Goal: Task Accomplishment & Management: Complete application form

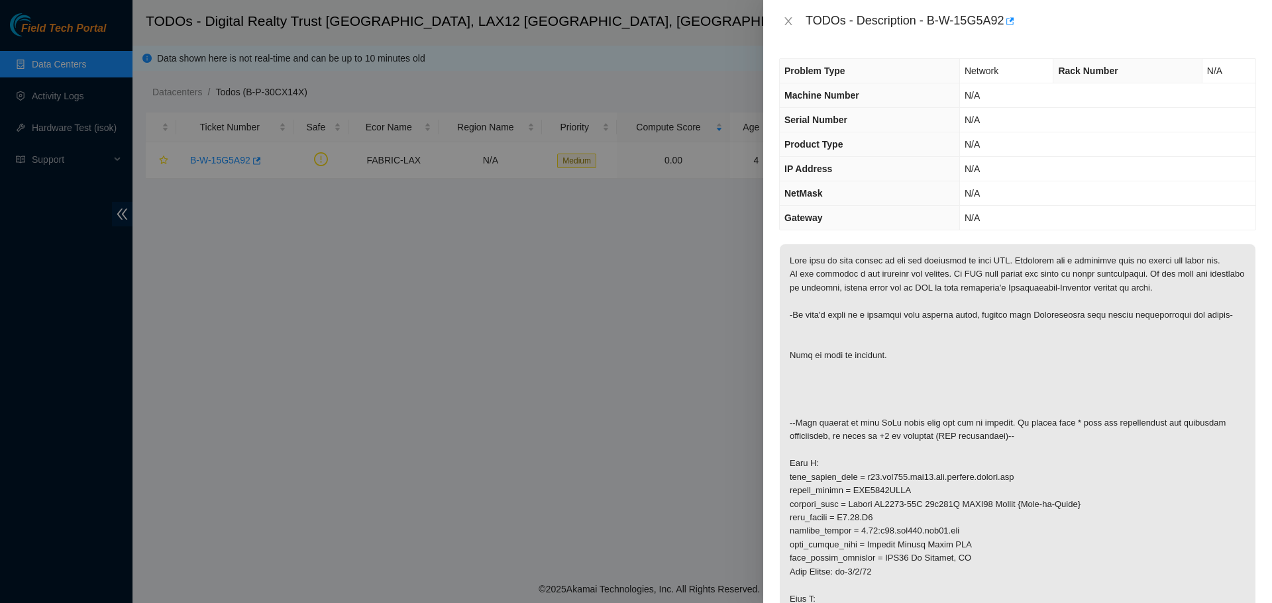
scroll to position [444, 0]
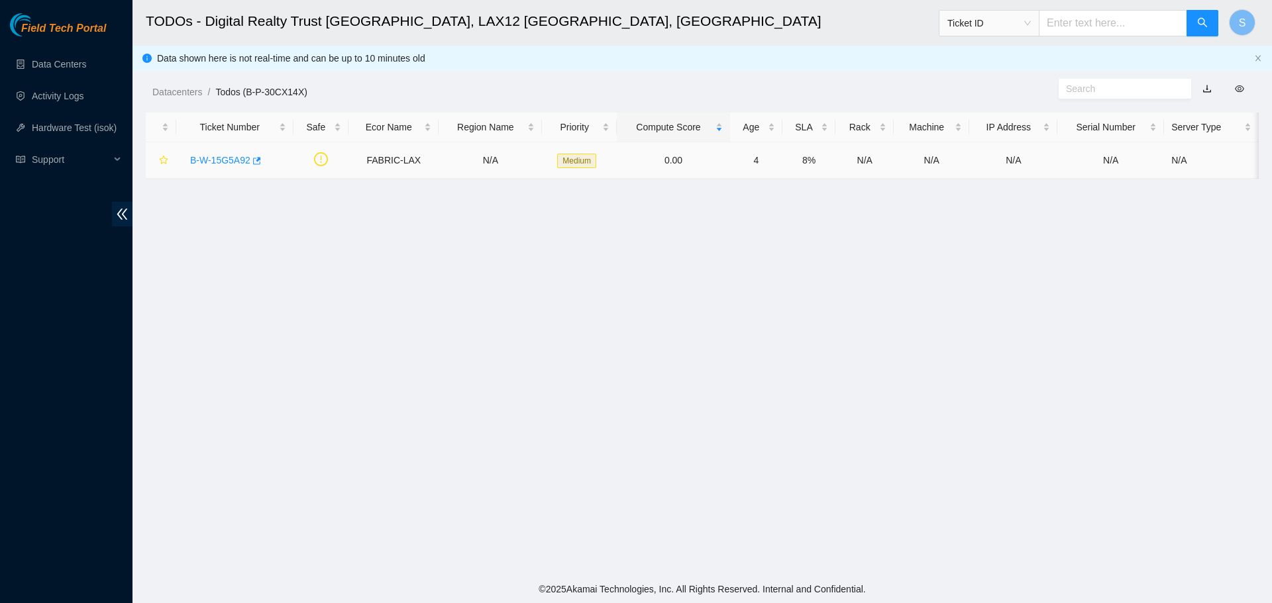
click at [213, 155] on link "B-W-15G5A92" at bounding box center [220, 160] width 60 height 11
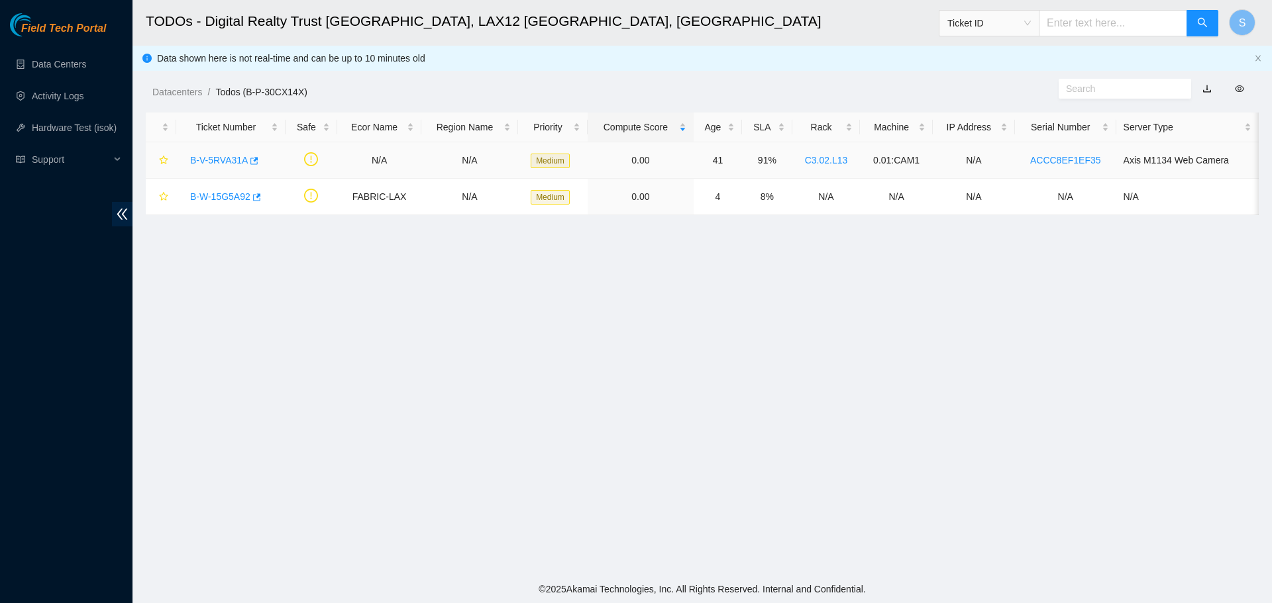
click at [227, 162] on link "B-V-5RVA31A" at bounding box center [219, 160] width 58 height 11
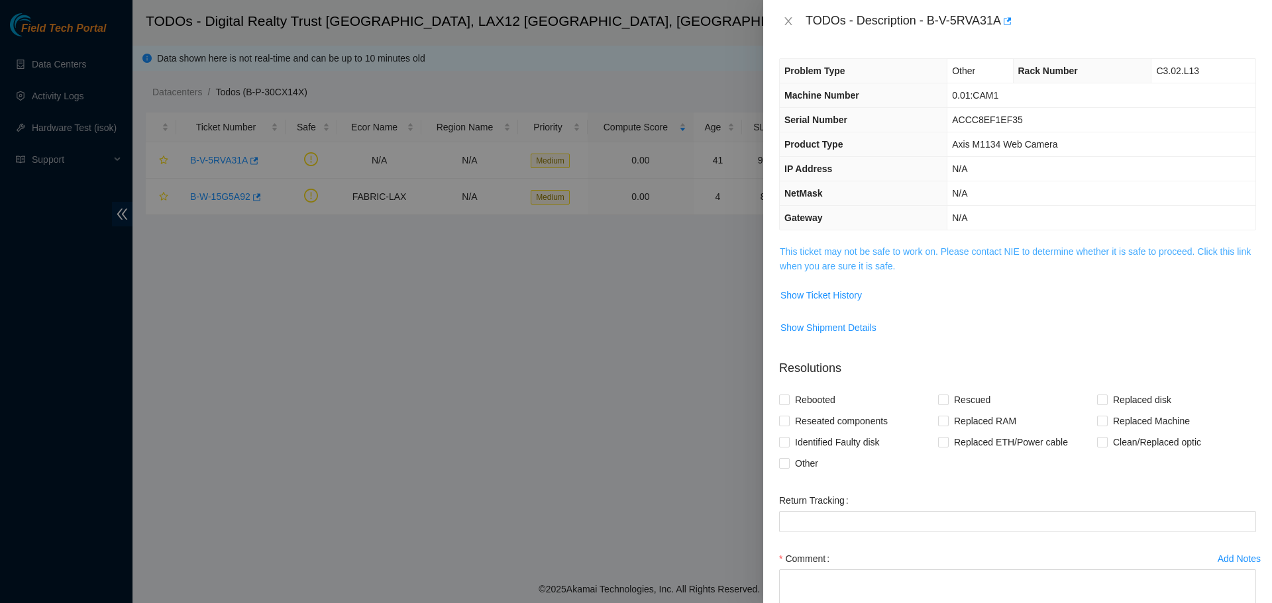
click at [1090, 248] on link "This ticket may not be safe to work on. Please contact NIE to determine whether…" at bounding box center [1015, 258] width 471 height 25
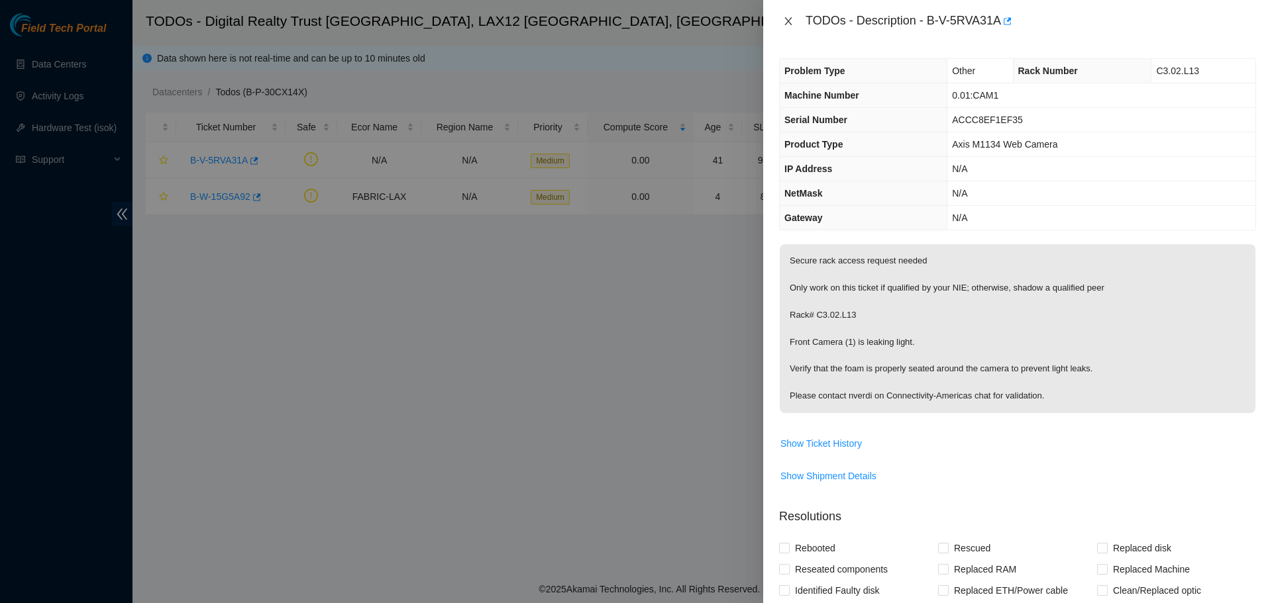
click at [787, 16] on icon "close" at bounding box center [788, 21] width 11 height 11
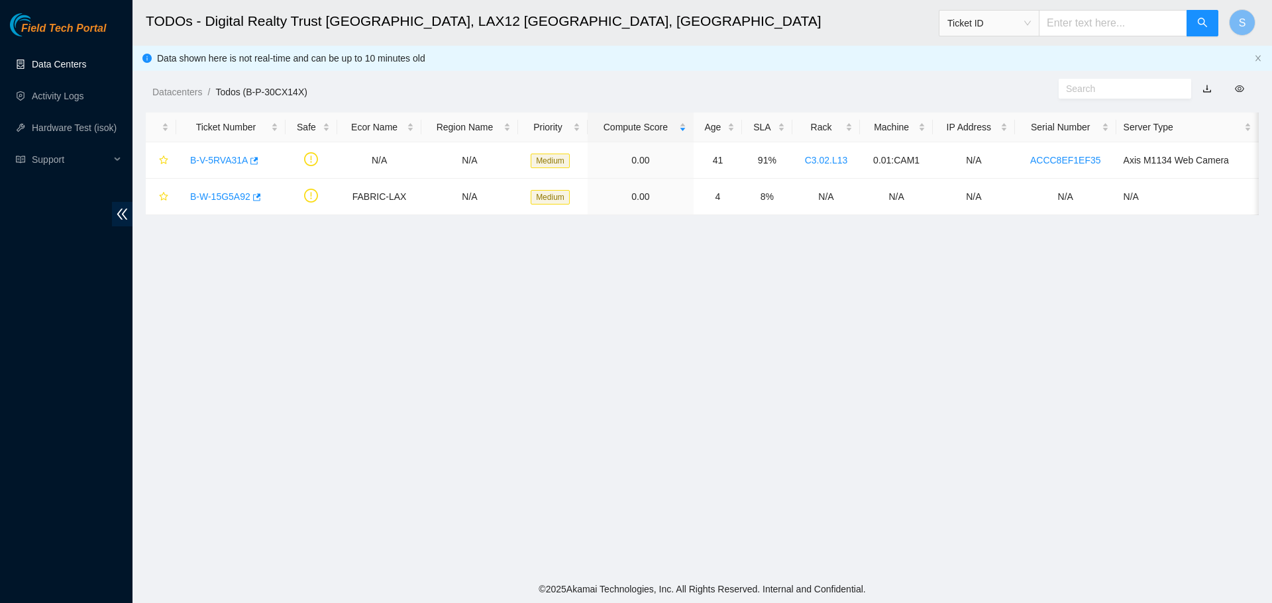
click at [83, 61] on link "Data Centers" at bounding box center [59, 64] width 54 height 11
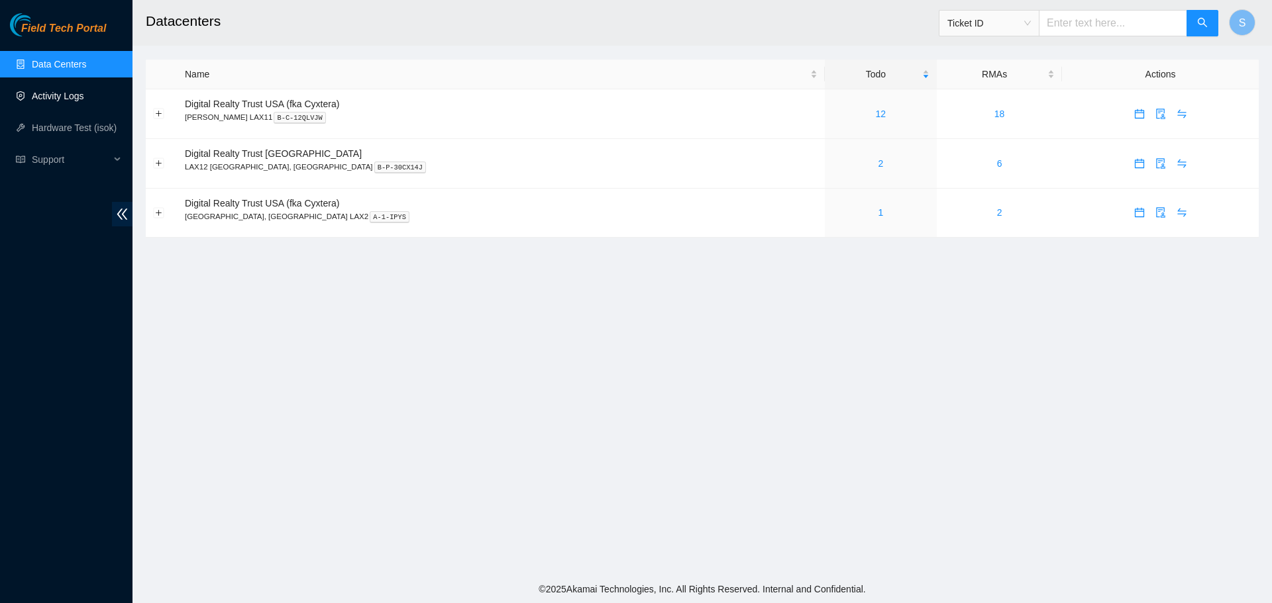
click at [73, 95] on link "Activity Logs" at bounding box center [58, 96] width 52 height 11
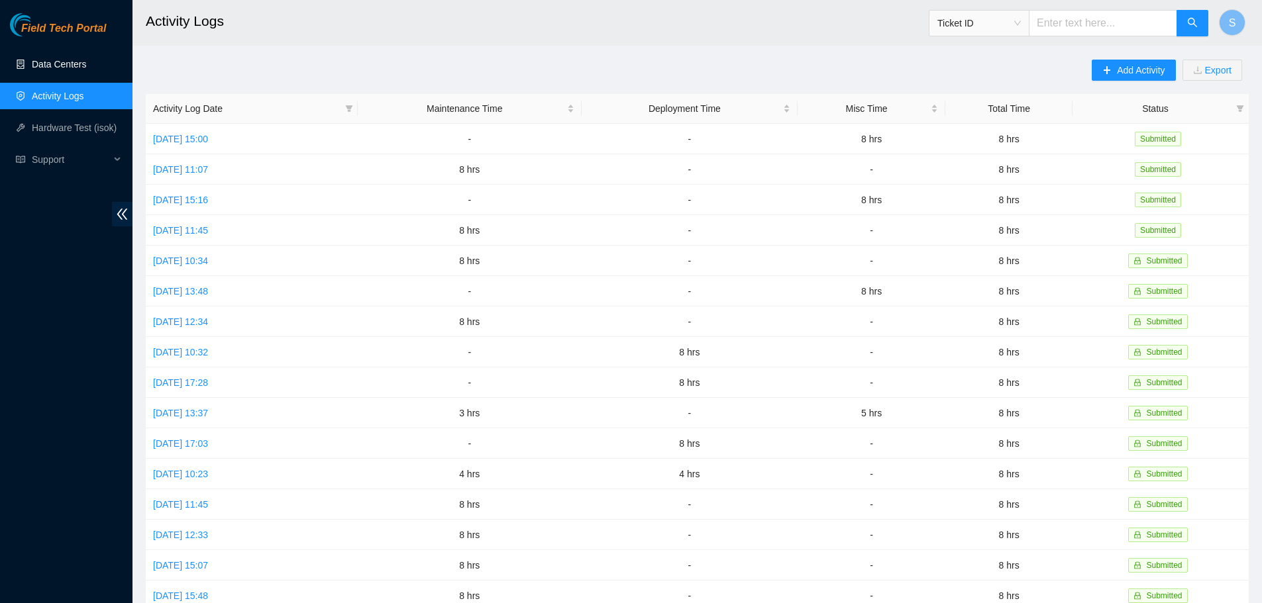
click at [86, 60] on link "Data Centers" at bounding box center [59, 64] width 54 height 11
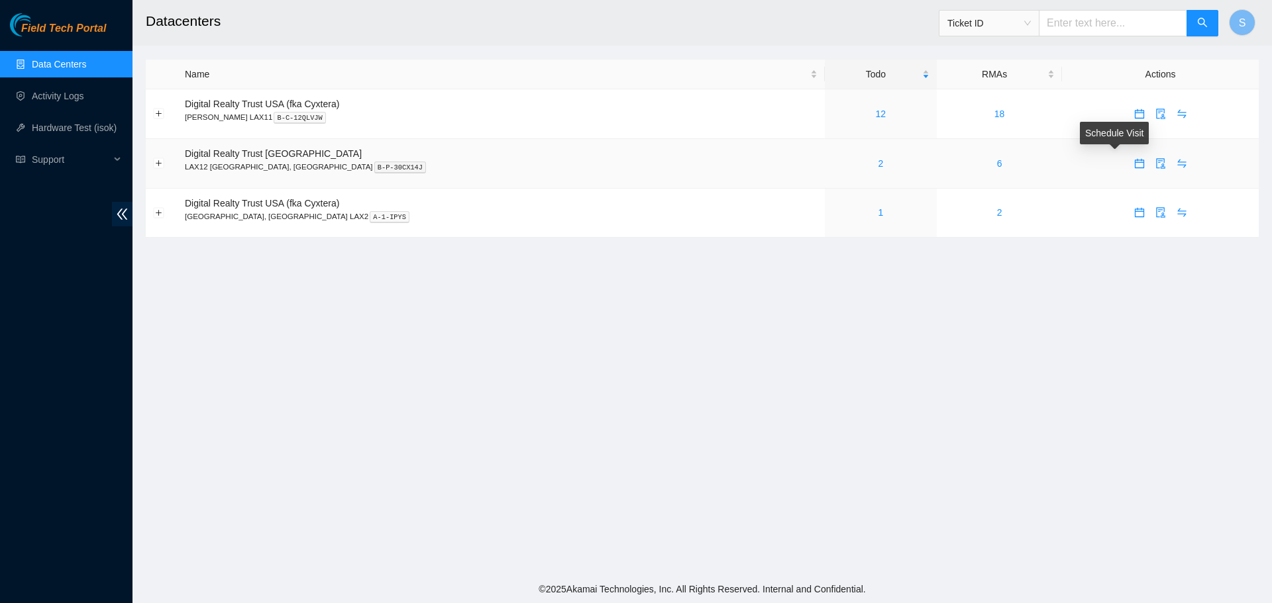
click at [1129, 169] on button "button" at bounding box center [1139, 163] width 21 height 21
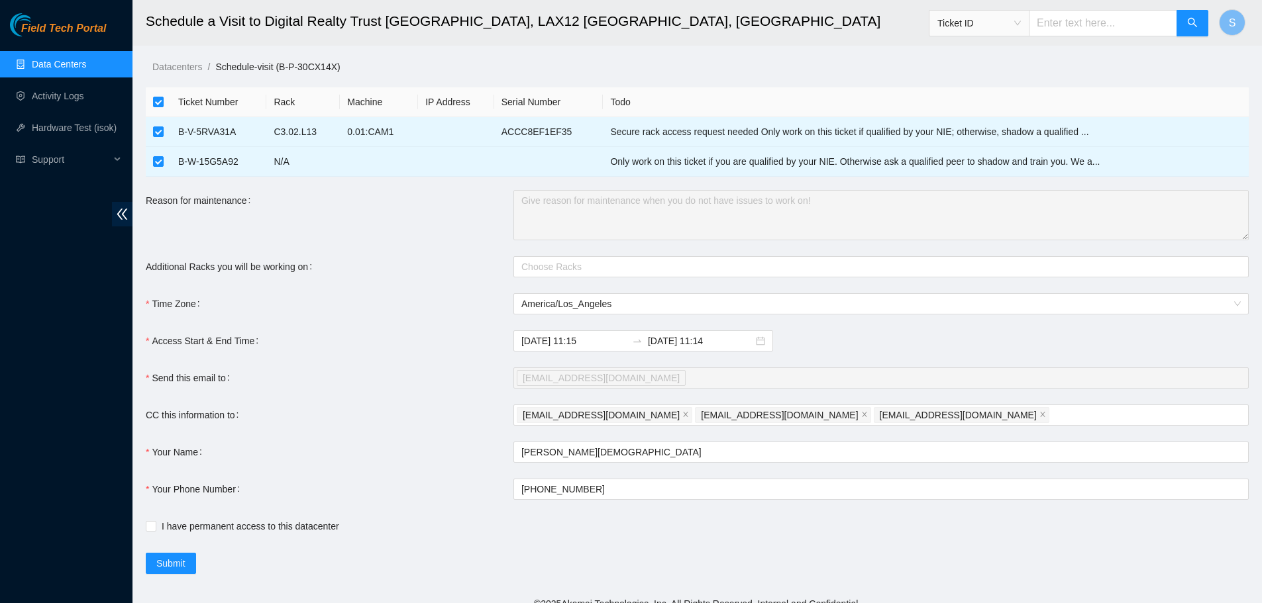
click at [151, 97] on th at bounding box center [158, 102] width 25 height 30
click at [152, 102] on th at bounding box center [158, 102] width 25 height 30
click at [159, 105] on input "checkbox" at bounding box center [158, 102] width 11 height 11
checkbox input "false"
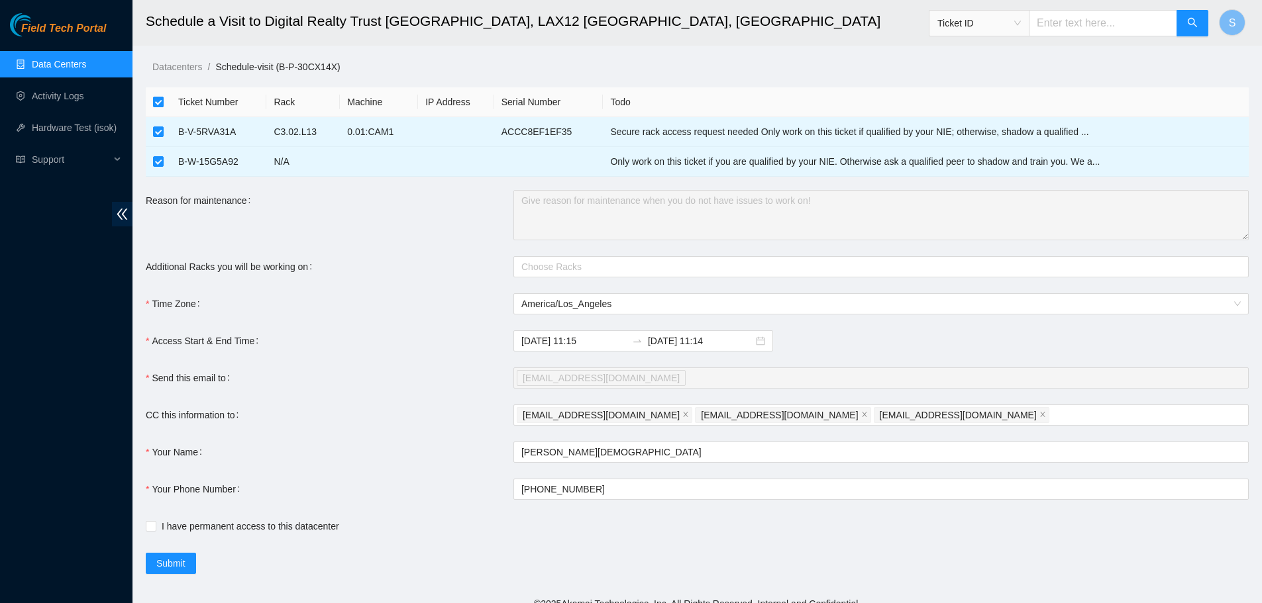
checkbox input "false"
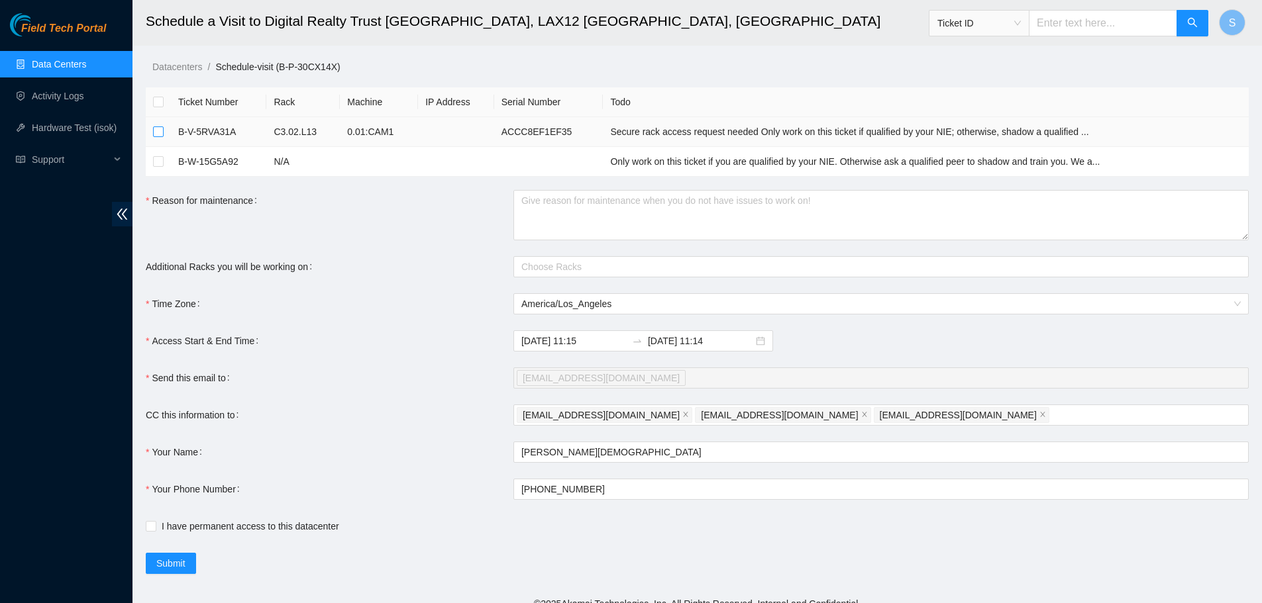
click at [159, 135] on input "checkbox" at bounding box center [158, 132] width 11 height 11
checkbox input "true"
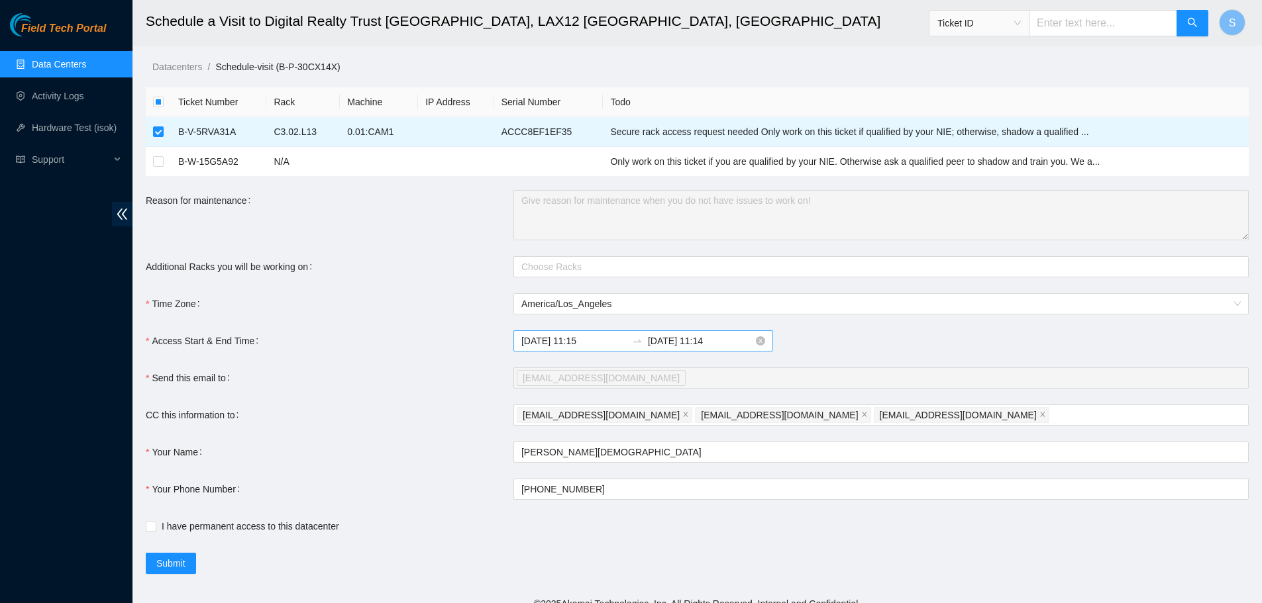
click at [696, 346] on input "2025-09-09 11:14" at bounding box center [700, 341] width 105 height 15
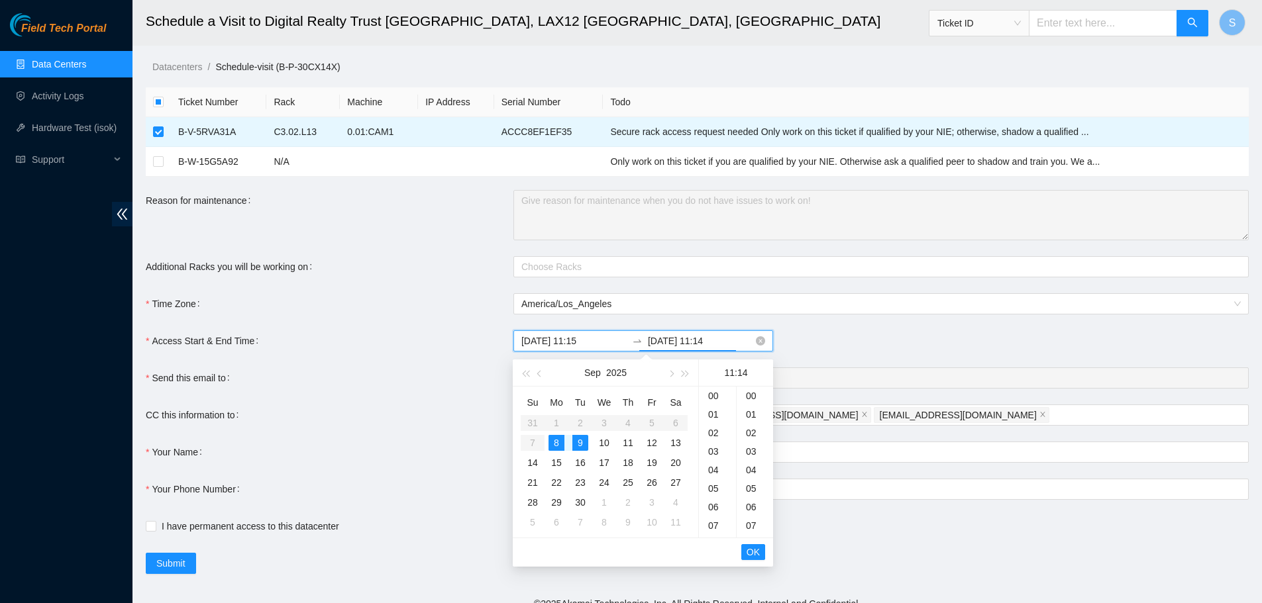
scroll to position [260, 0]
click at [560, 445] on div "8" at bounding box center [557, 443] width 16 height 16
click at [714, 472] on div "15" at bounding box center [717, 470] width 37 height 19
click at [760, 428] on div "30" at bounding box center [755, 428] width 36 height 19
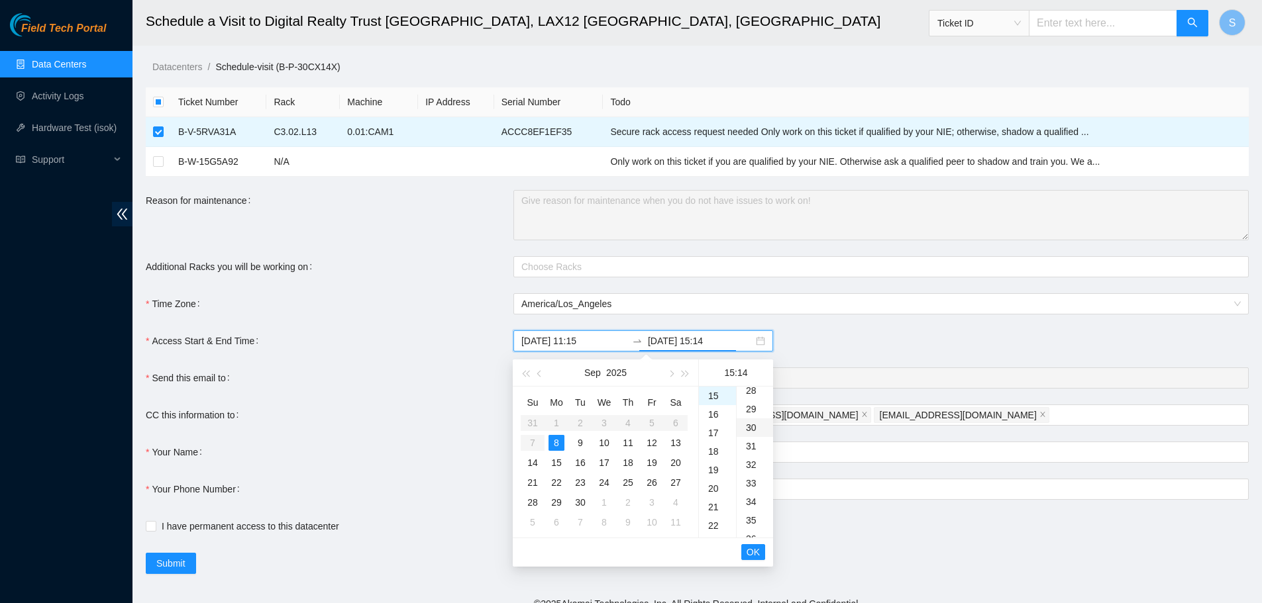
type input "2025-09-08 15:30"
click at [751, 550] on span "OK" at bounding box center [753, 552] width 13 height 15
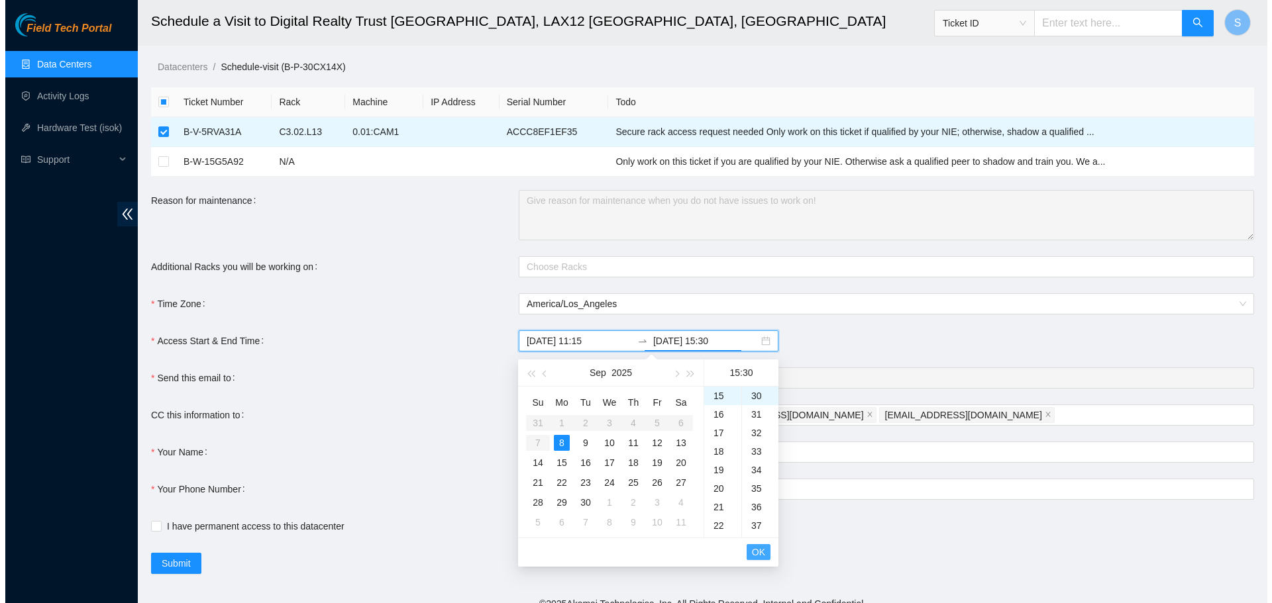
scroll to position [278, 0]
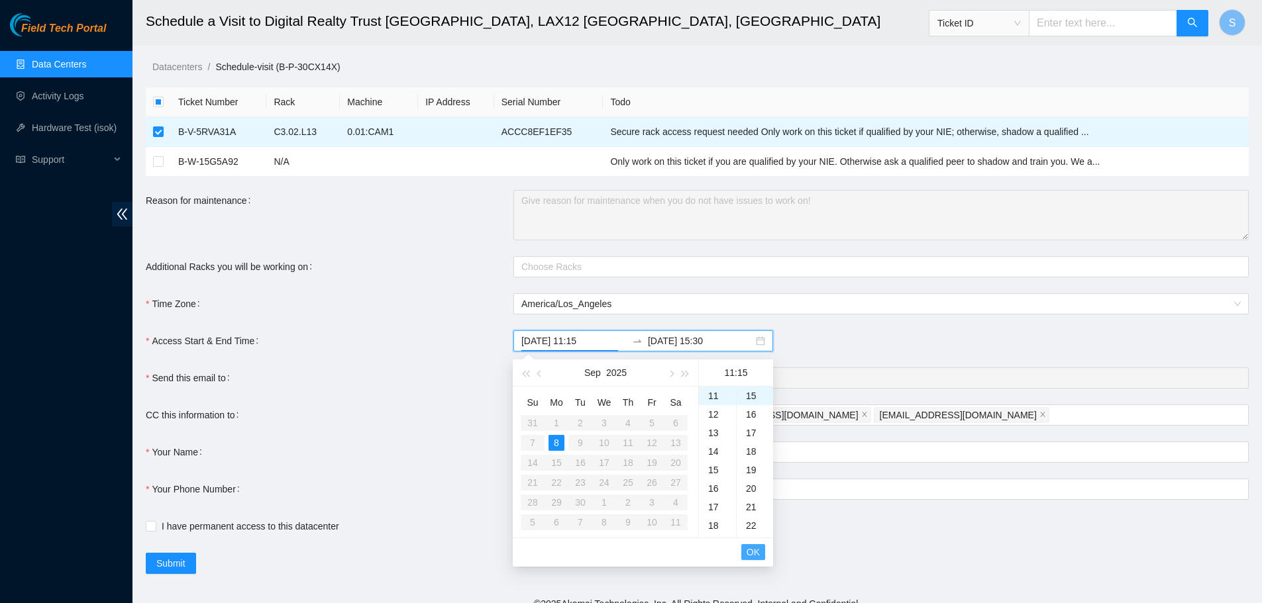
click at [755, 551] on span "OK" at bounding box center [753, 552] width 13 height 15
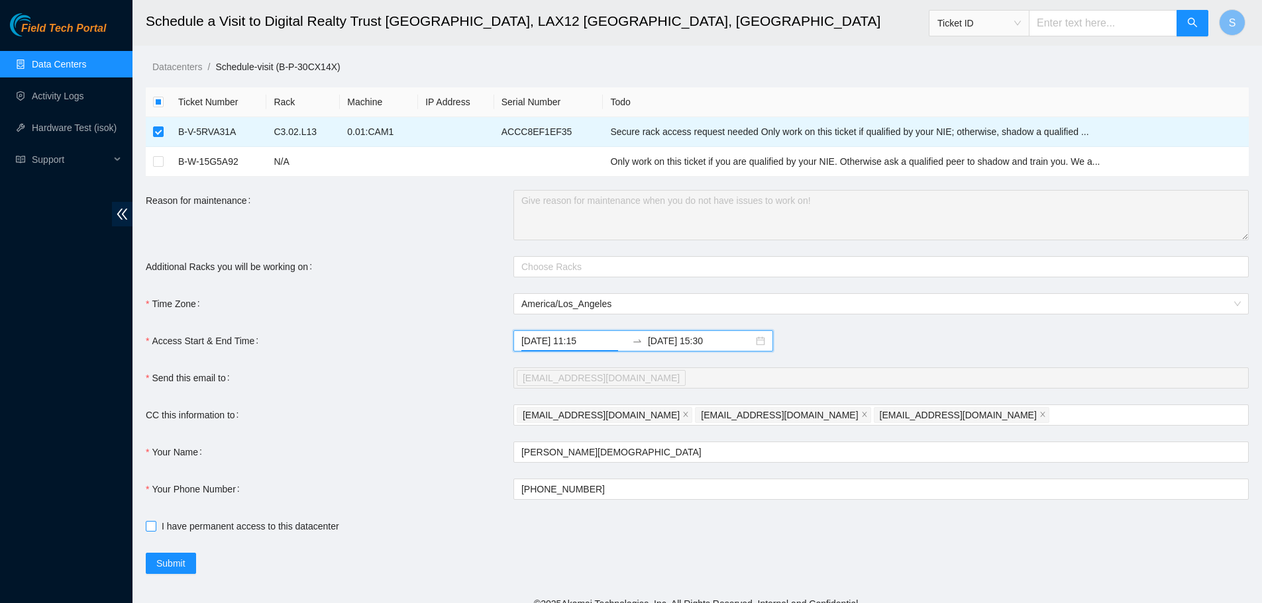
click at [158, 525] on span "I have permanent access to this datacenter" at bounding box center [250, 526] width 188 height 15
click at [155, 525] on input "I have permanent access to this datacenter" at bounding box center [150, 525] width 9 height 9
checkbox input "true"
click at [179, 559] on span "Submit" at bounding box center [170, 563] width 29 height 15
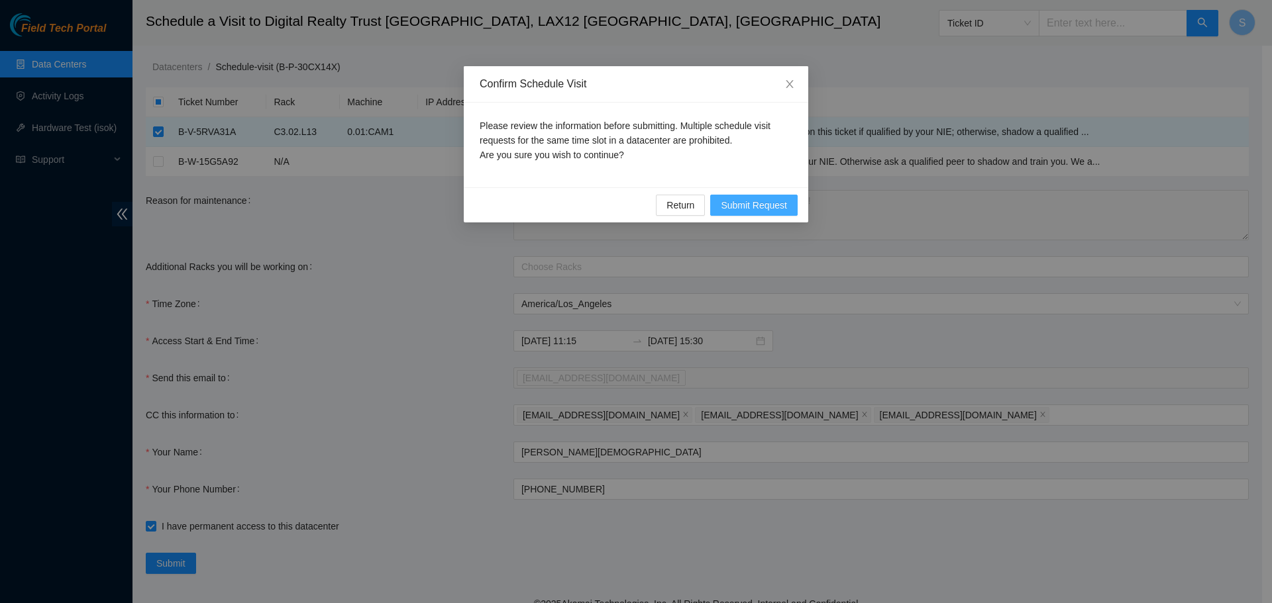
click at [749, 202] on span "Submit Request" at bounding box center [754, 205] width 66 height 15
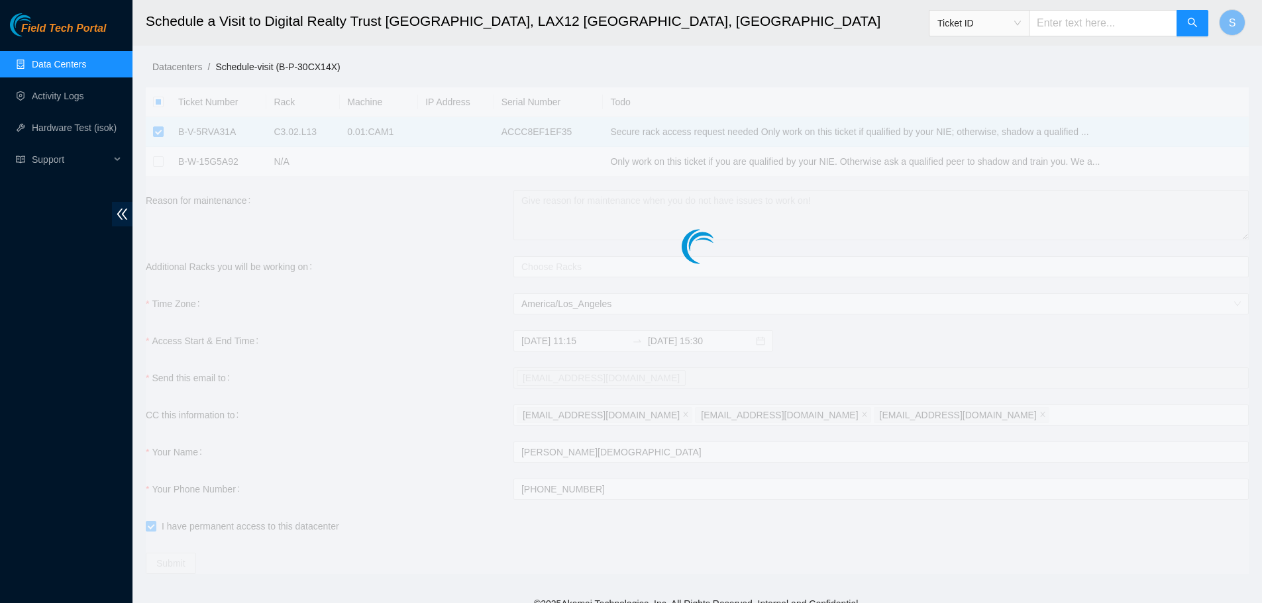
type input "2025-09-08 11:16"
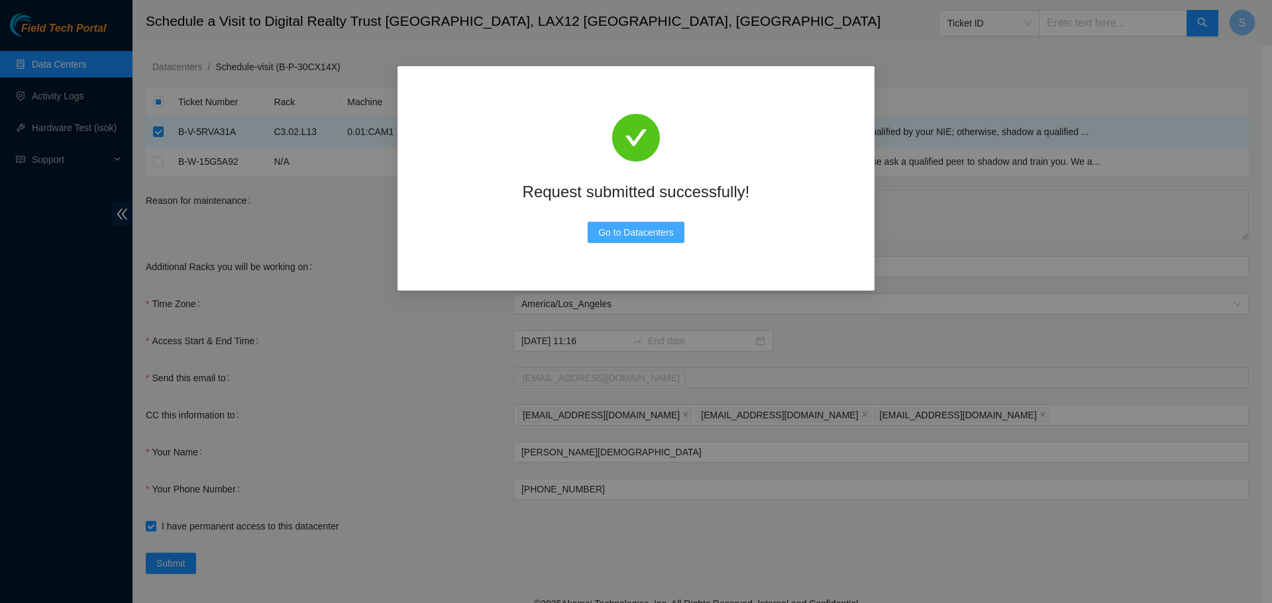
click at [674, 223] on button "Go to Datacenters" at bounding box center [636, 232] width 97 height 21
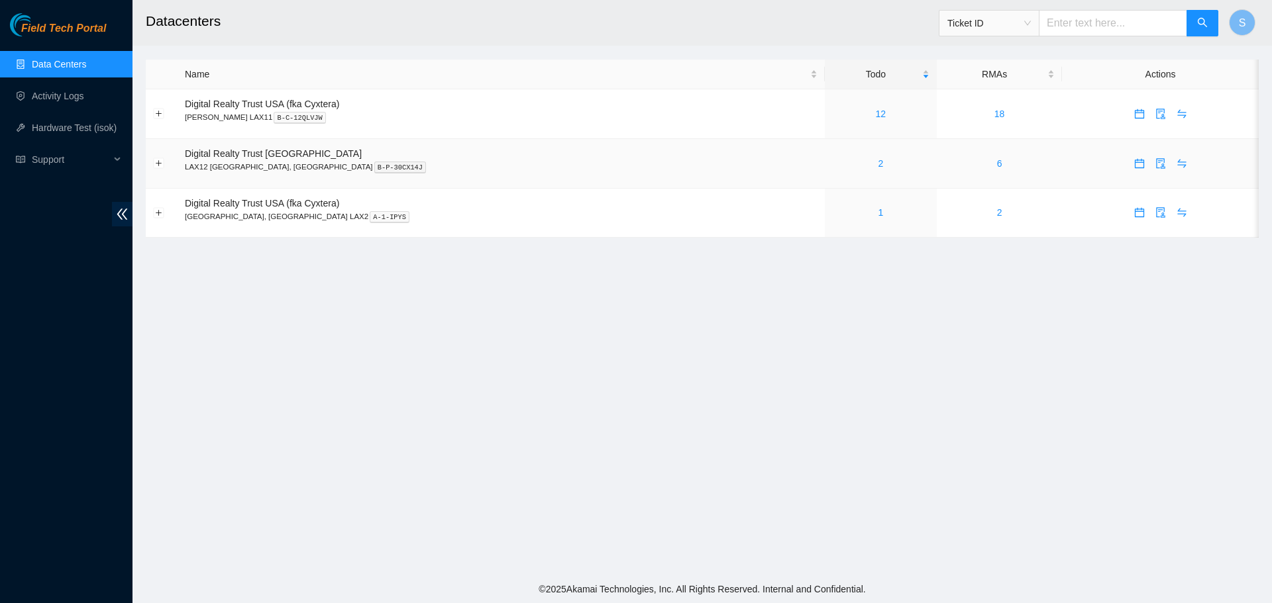
click at [832, 160] on div "2" at bounding box center [880, 163] width 97 height 15
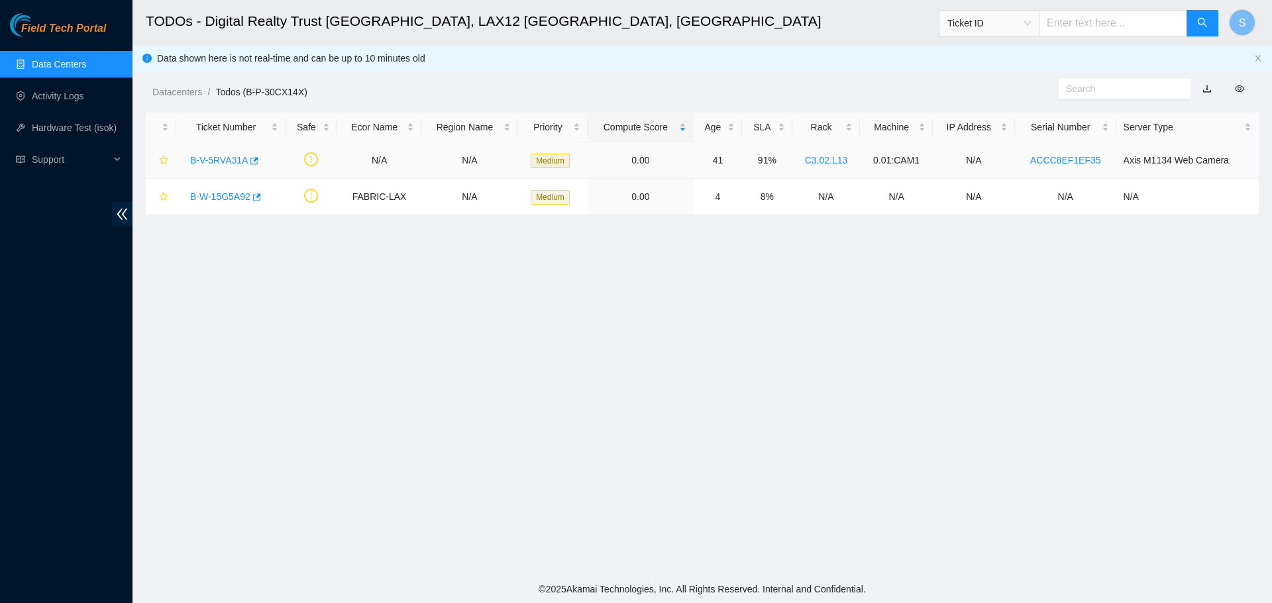
click at [786, 164] on td "91%" at bounding box center [767, 160] width 50 height 36
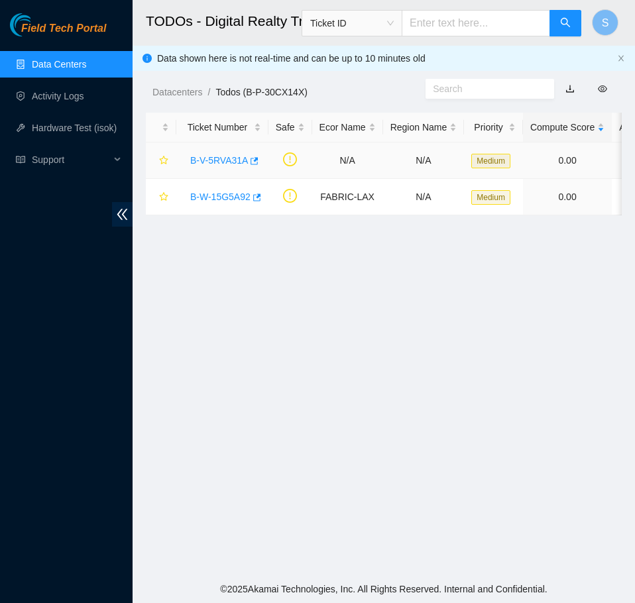
click at [223, 155] on link "B-V-5RVA31A" at bounding box center [219, 160] width 58 height 11
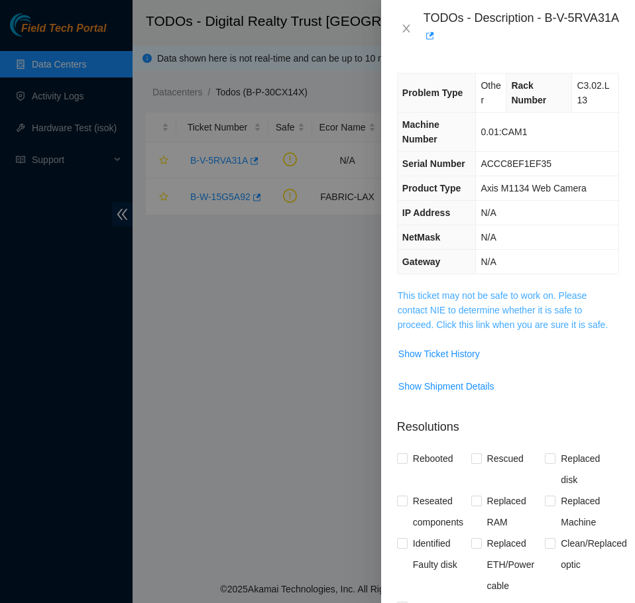
click at [543, 320] on link "This ticket may not be safe to work on. Please contact NIE to determine whether…" at bounding box center [502, 310] width 210 height 40
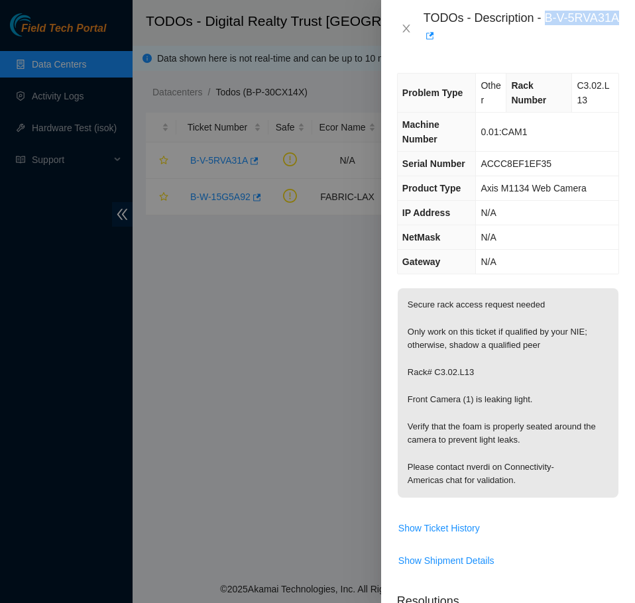
drag, startPoint x: 545, startPoint y: 19, endPoint x: 544, endPoint y: 42, distance: 23.9
click at [544, 42] on div "TODOs - Description - B-V-5RVA31A" at bounding box center [520, 29] width 195 height 36
copy div "B-V-5RVA31A"
click at [407, 28] on icon "close" at bounding box center [406, 28] width 11 height 11
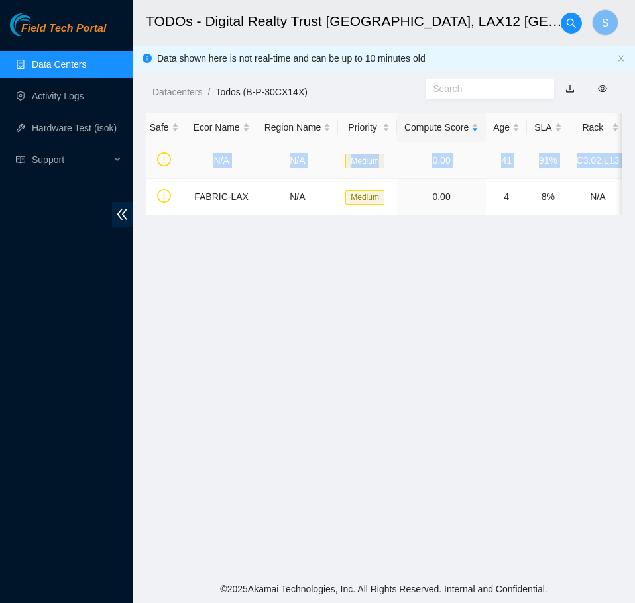
scroll to position [0, 455]
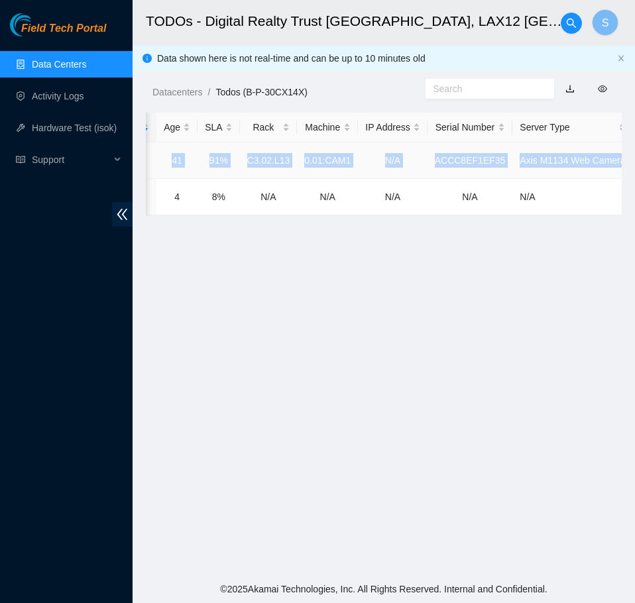
drag, startPoint x: 344, startPoint y: 159, endPoint x: 617, endPoint y: 161, distance: 272.9
click at [617, 161] on tr "B-V-5RVA31A N/A N/A Medium 0.00 41 91% C3.02.L13 0.01:CAM1 N/A ACCC8EF1EF35 Axi…" at bounding box center [162, 160] width 942 height 36
copy tr "N/A N/A Medium 0.00 41 91% C3.02.L13 0.01:CAM1 N/A ACCC8EF1EF35 Axis M1134 Web …"
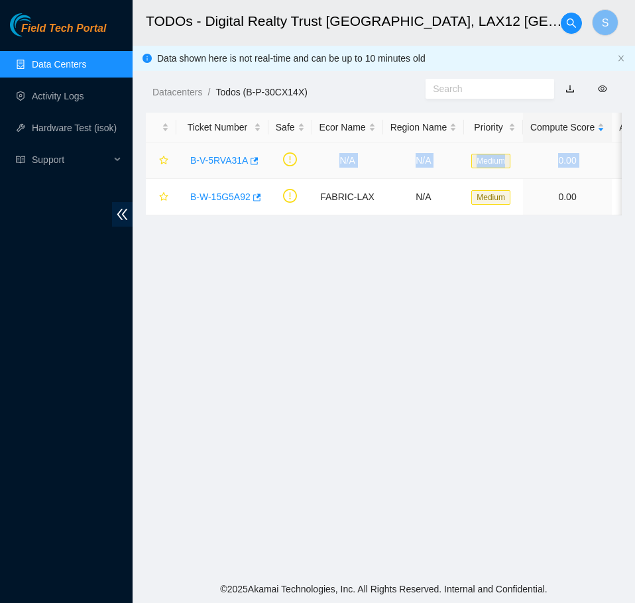
click at [214, 162] on link "B-V-5RVA31A" at bounding box center [219, 160] width 58 height 11
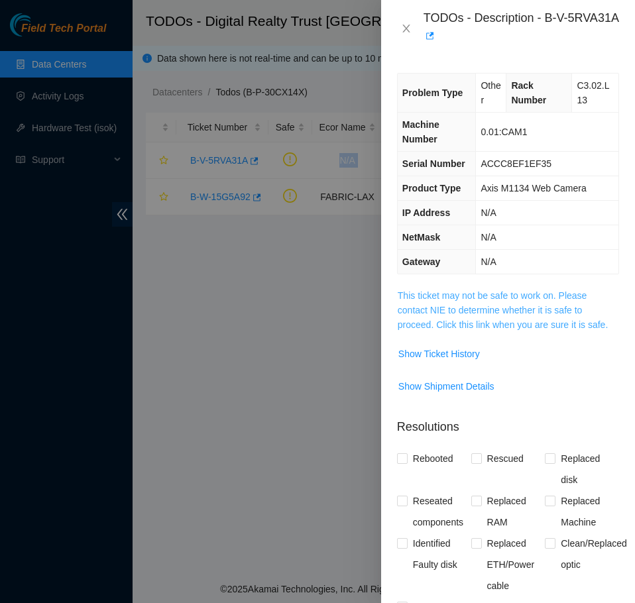
click at [526, 322] on link "This ticket may not be safe to work on. Please contact NIE to determine whether…" at bounding box center [502, 310] width 210 height 40
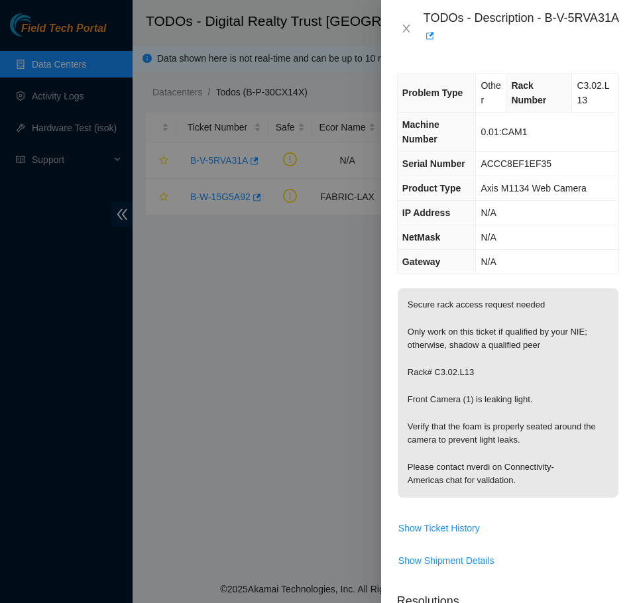
click at [554, 274] on div "Problem Type Other Rack Number C3.02.L13 Machine Number 0.01:CAM1 Serial Number…" at bounding box center [508, 330] width 254 height 546
